Goal: Information Seeking & Learning: Find specific page/section

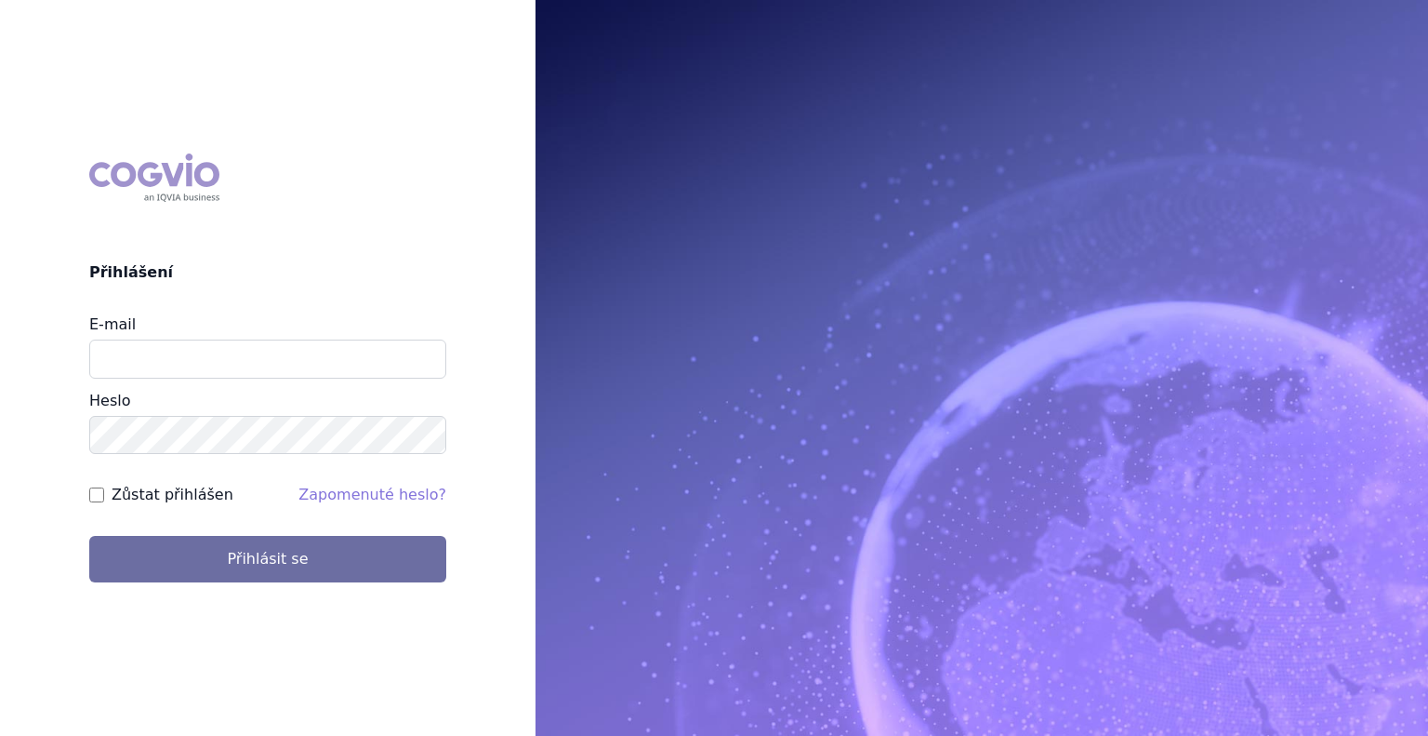
type input "[PERSON_NAME][EMAIL_ADDRESS][DOMAIN_NAME]"
click at [93, 500] on input "Zůstat přihlášen" at bounding box center [96, 494] width 15 height 15
checkbox input "true"
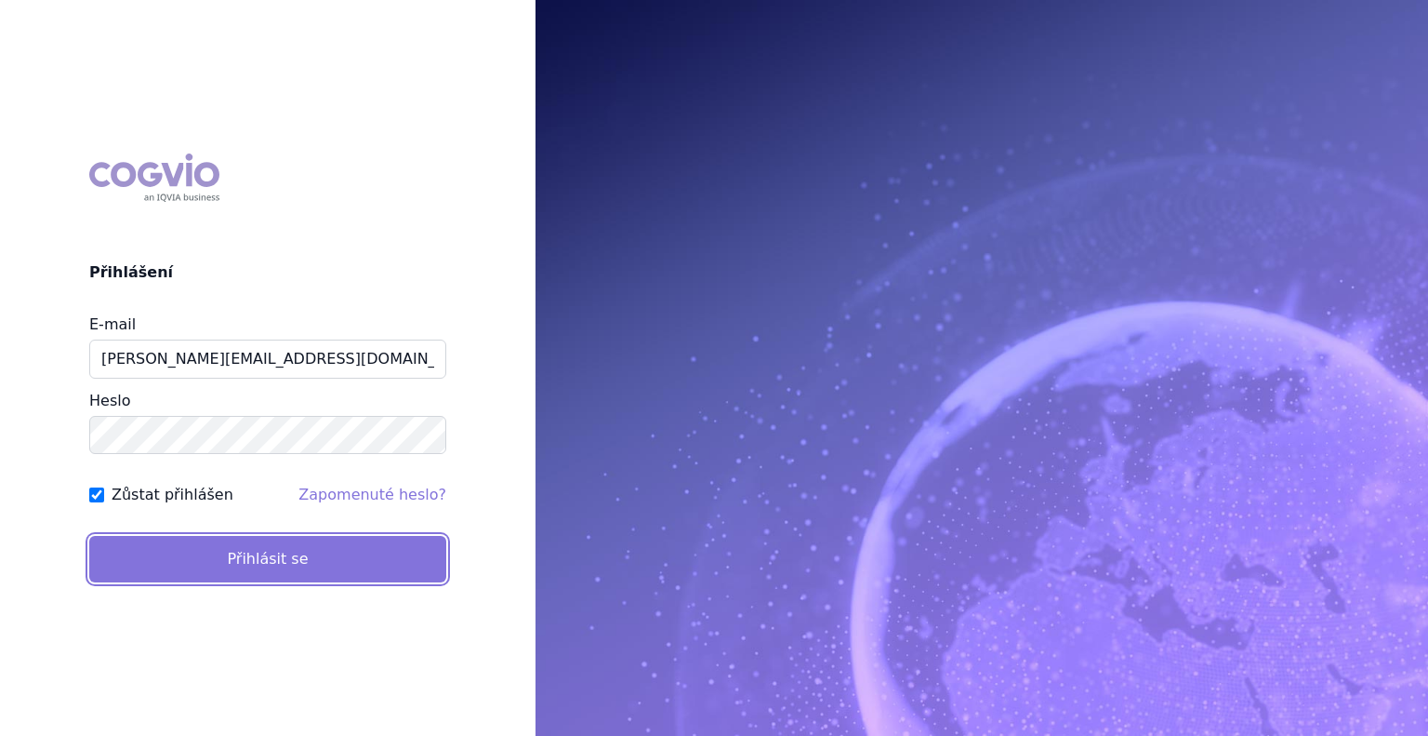
click at [216, 550] on button "Přihlásit se" at bounding box center [267, 559] width 357 height 46
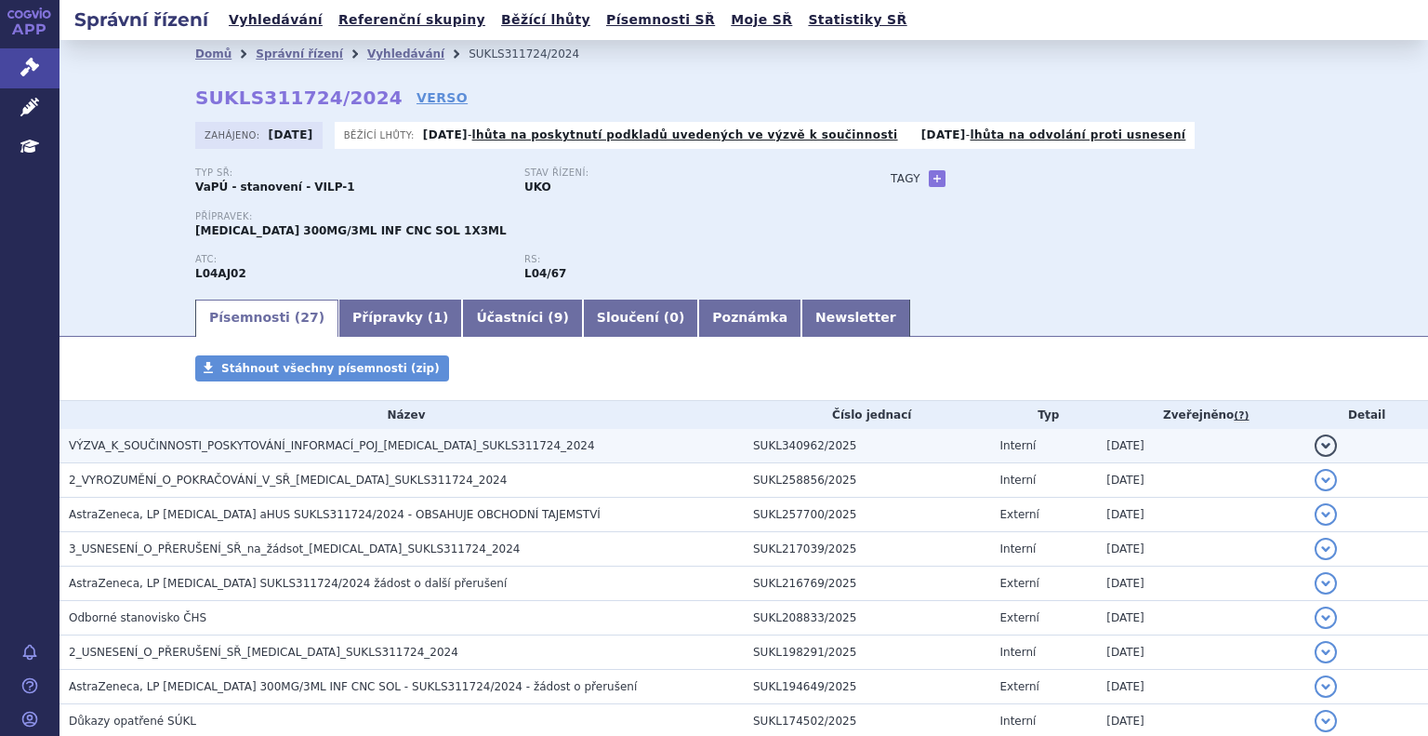
click at [231, 441] on span "VÝZVA_K_SOUČINNOSTI_POSKYTOVÁNÍ_INFORMACÍ_POJ_ULTOMIRIS_SUKLS311724_2024" at bounding box center [332, 445] width 526 height 13
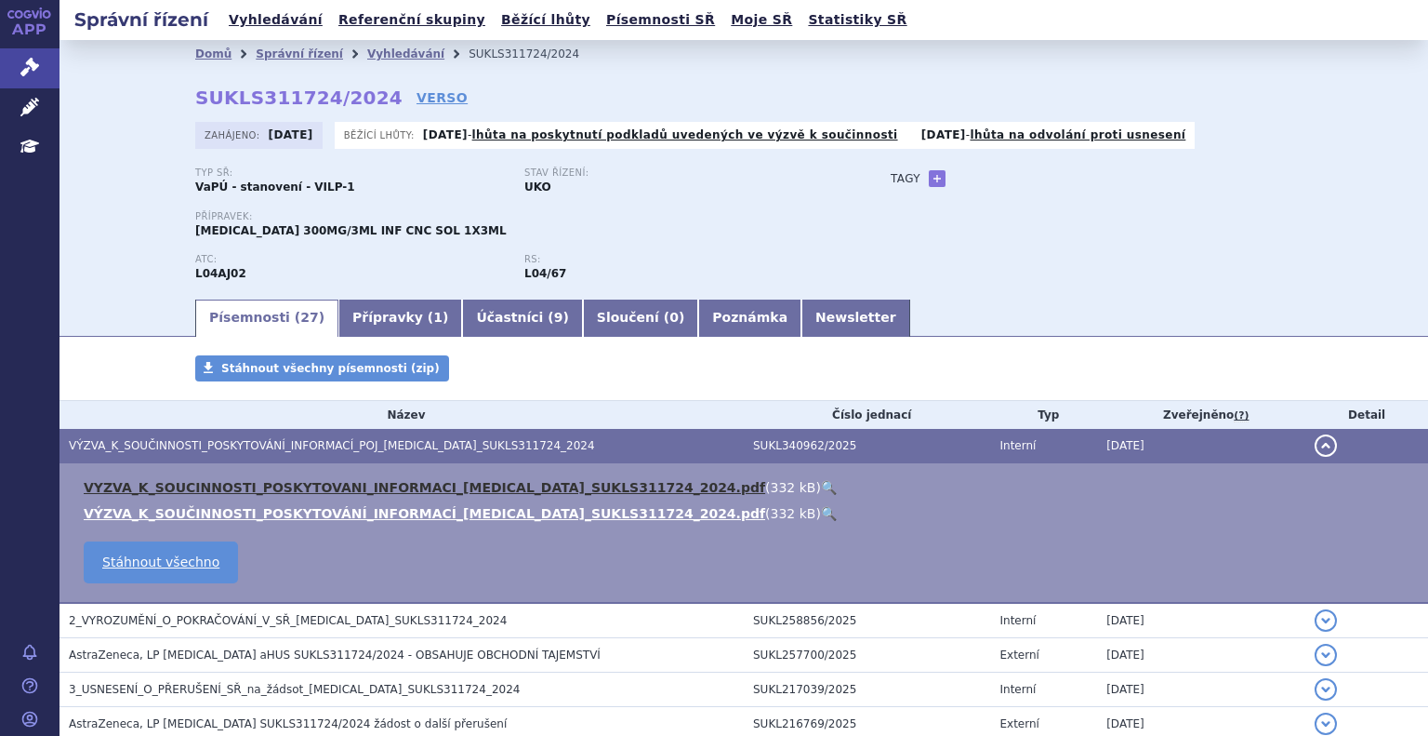
click at [258, 492] on link "VYZVA_K_SOUCINNOSTI_POSKYTOVANI_INFORMACI_ULTOMIRIS_SUKLS311724_2024.pdf" at bounding box center [425, 487] width 682 height 15
